Goal: Information Seeking & Learning: Learn about a topic

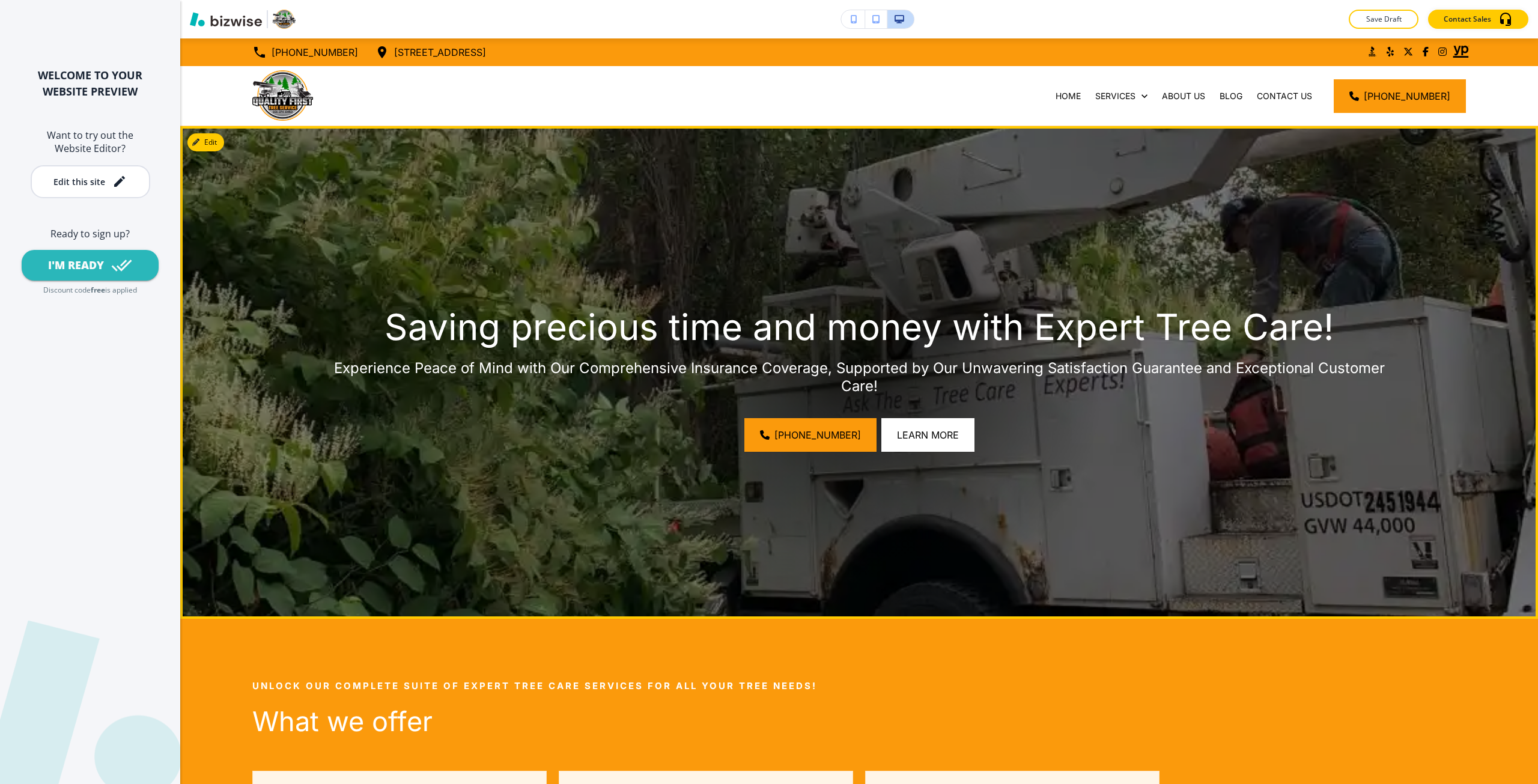
click at [1241, 231] on img at bounding box center [859, 372] width 1358 height 493
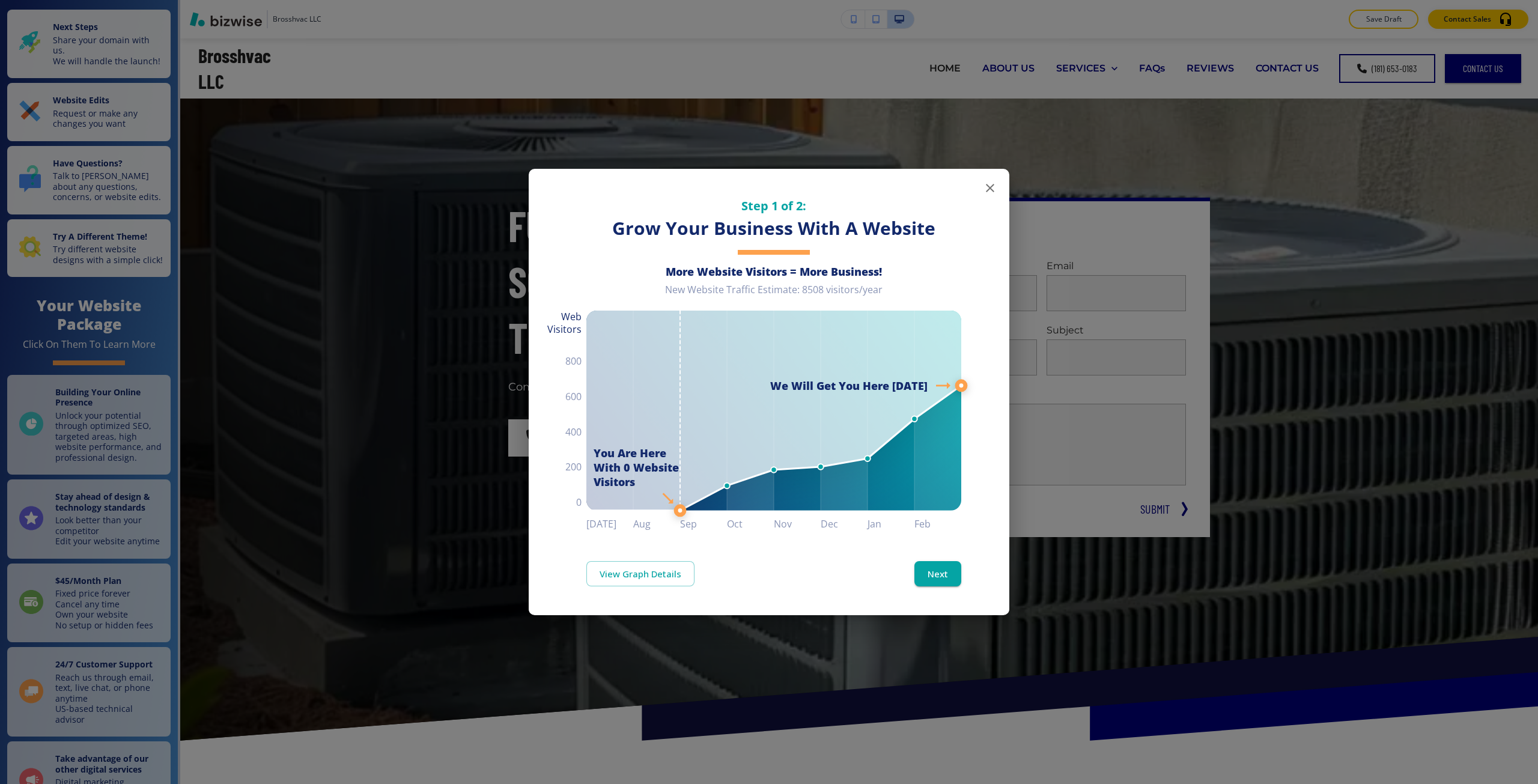
click at [296, 101] on div "Step 1 of 2: Grow Your Business With A Website More Website Visitors = More Bus…" at bounding box center [769, 392] width 1538 height 784
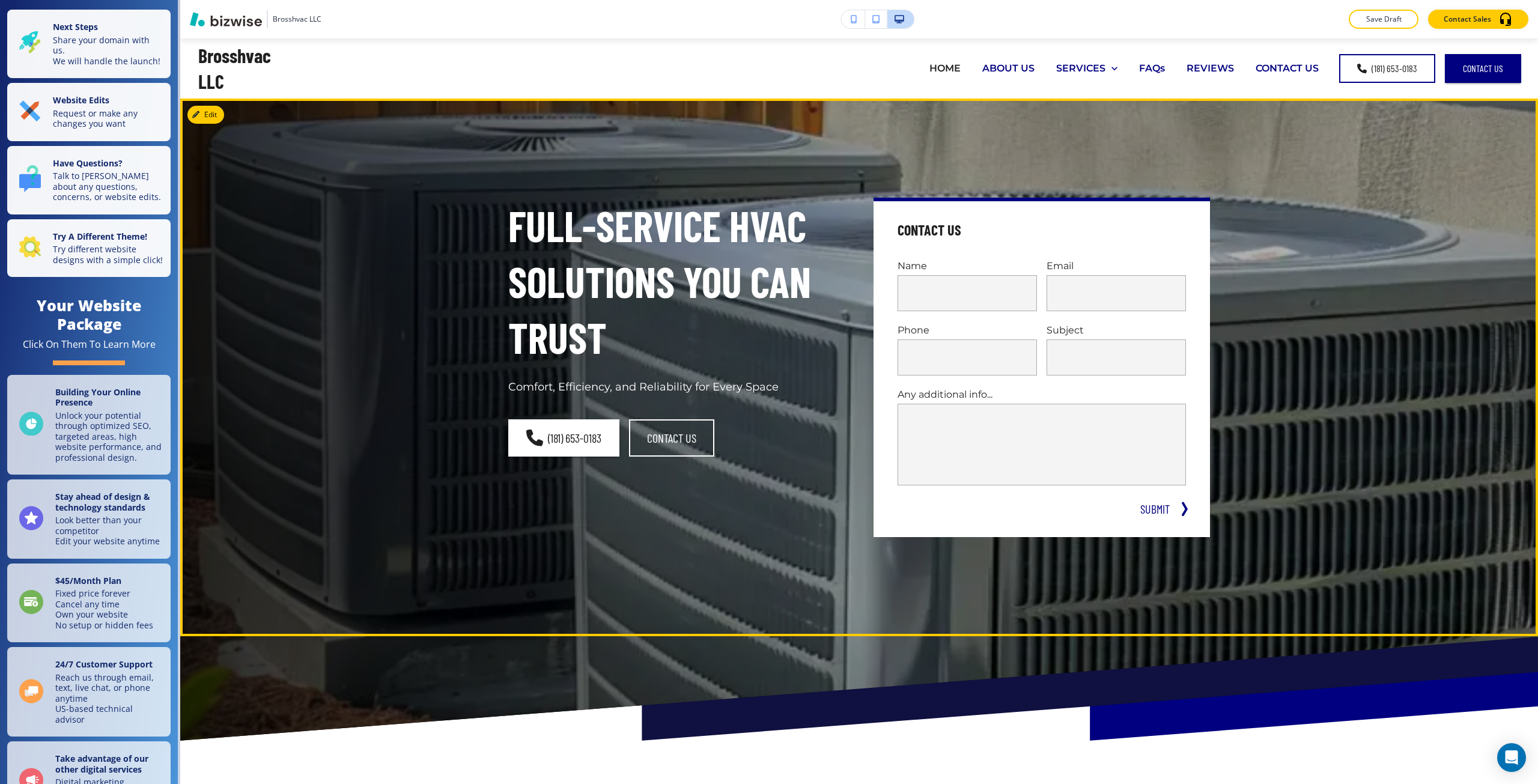
click at [728, 349] on p "Full-Service HVAC Solutions You Can Trust" at bounding box center [676, 282] width 336 height 168
